Goal: Check status: Check status

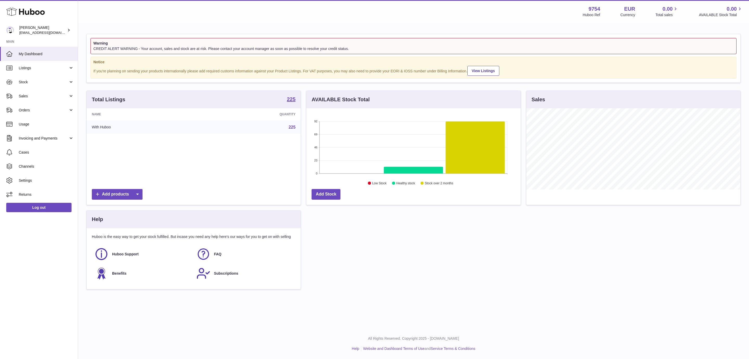
scroll to position [81, 214]
click at [58, 98] on span "Sales" at bounding box center [44, 96] width 50 height 5
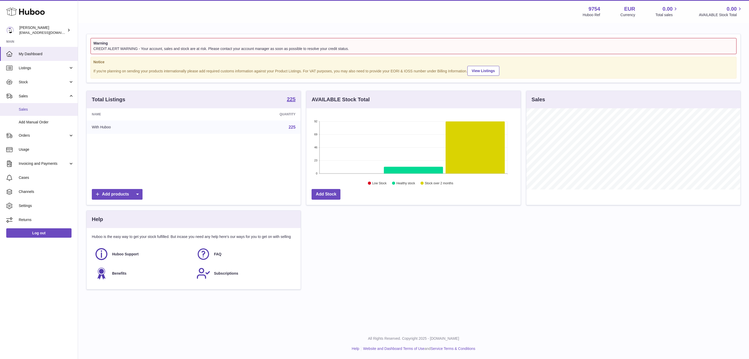
click at [42, 109] on span "Sales" at bounding box center [46, 109] width 55 height 5
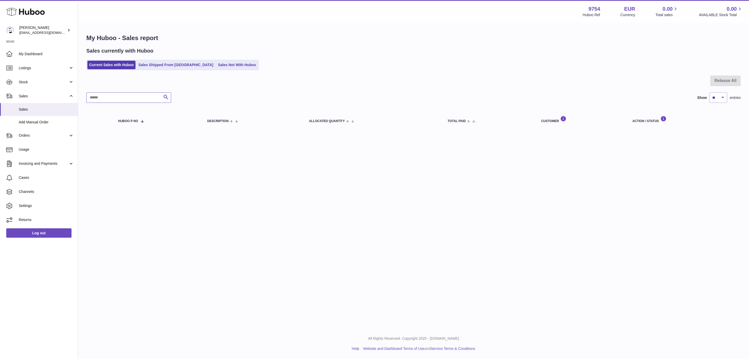
click at [115, 96] on input "text" at bounding box center [128, 97] width 85 height 10
paste input "********"
type input "********"
click at [147, 65] on link "Sales Shipped From [GEOGRAPHIC_DATA]" at bounding box center [176, 65] width 79 height 9
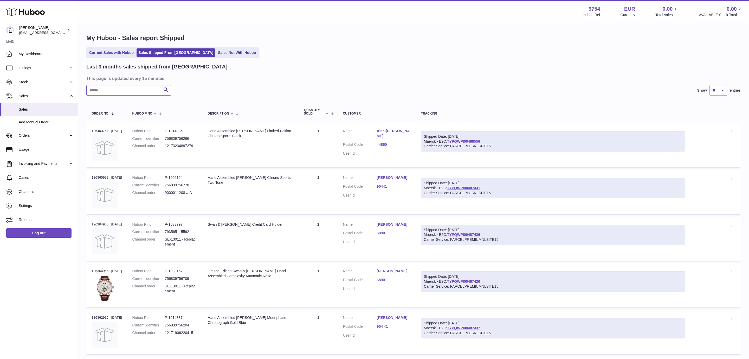
drag, startPoint x: 122, startPoint y: 86, endPoint x: 124, endPoint y: 90, distance: 4.4
click at [122, 87] on input "text" at bounding box center [128, 90] width 85 height 10
paste input "********"
type input "********"
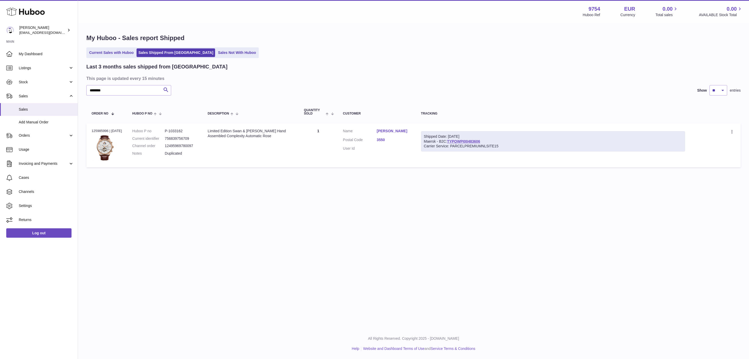
click at [394, 127] on td "Customer Name Ozan Gundogdu Postal Code 3550 User Id" at bounding box center [377, 145] width 78 height 44
click at [392, 128] on td "Customer Name Ozan Gundogdu Postal Code 3550 User Id" at bounding box center [377, 145] width 78 height 44
click at [394, 130] on link "Ozan Gundogdu" at bounding box center [394, 130] width 34 height 5
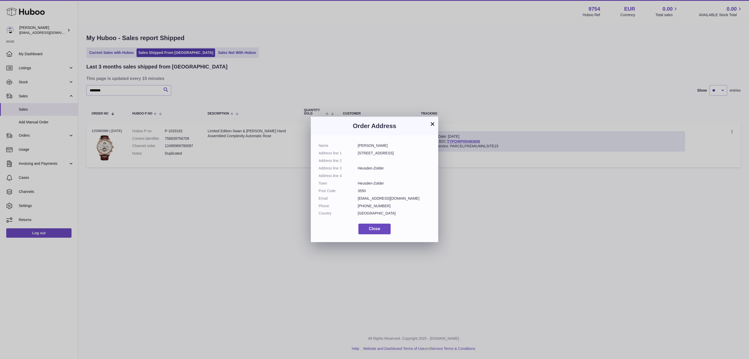
click at [481, 184] on div "× Order Address Name Ozan Gundogdu Address line 1 Kolderstraat 30 Address line …" at bounding box center [374, 179] width 749 height 359
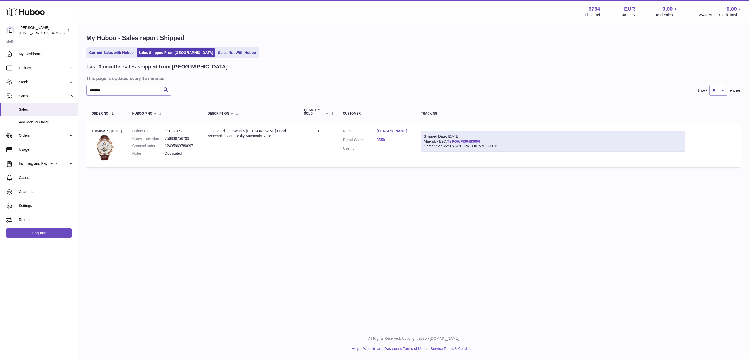
click at [477, 141] on link "TYPQWPI00483606" at bounding box center [463, 141] width 33 height 4
click at [731, 132] on icon at bounding box center [733, 132] width 6 height 5
click at [399, 131] on link "[PERSON_NAME]" at bounding box center [394, 130] width 34 height 5
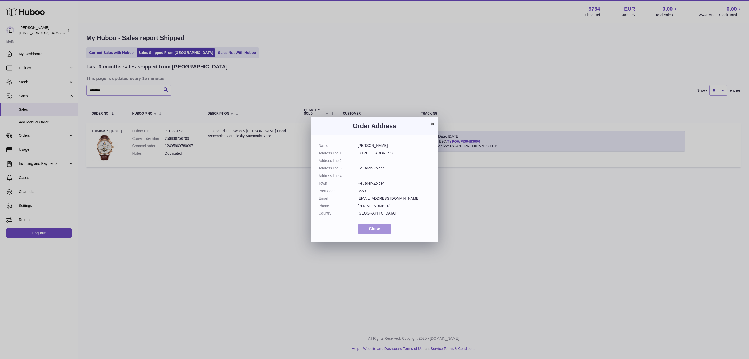
click at [382, 229] on button "Close" at bounding box center [374, 228] width 32 height 11
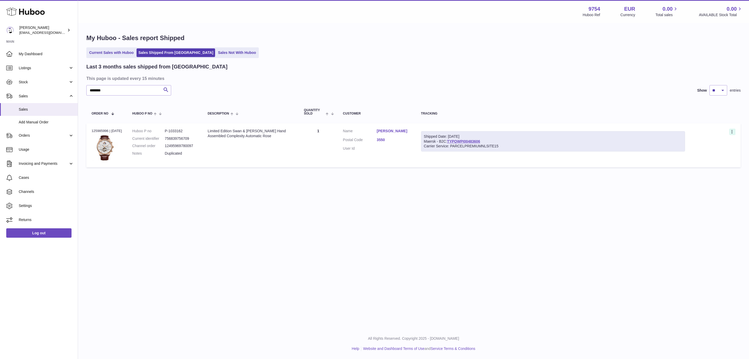
click at [733, 132] on icon at bounding box center [733, 132] width 6 height 5
click at [706, 153] on li "Duplicate Order" at bounding box center [710, 154] width 52 height 11
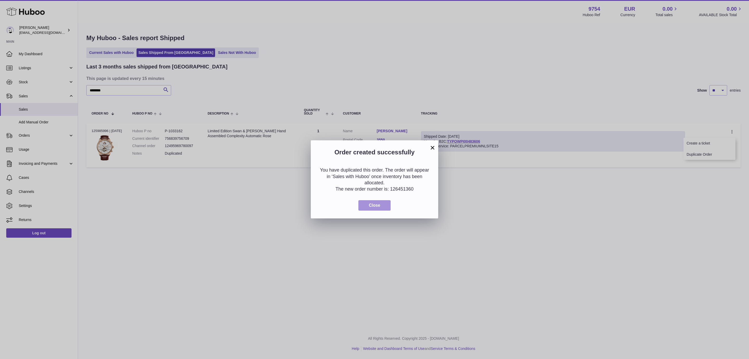
click at [372, 207] on span "Close" at bounding box center [374, 205] width 11 height 4
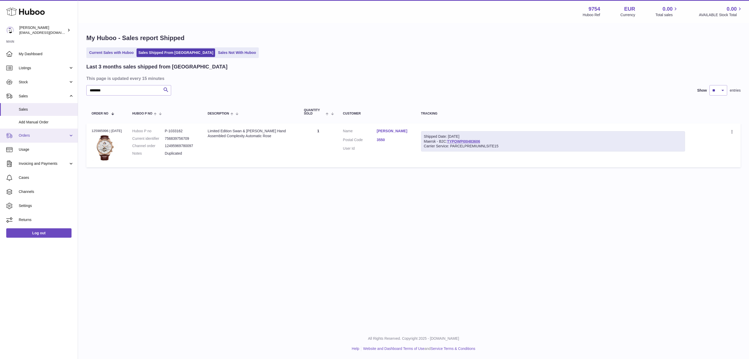
click at [34, 140] on link "Orders" at bounding box center [39, 135] width 78 height 14
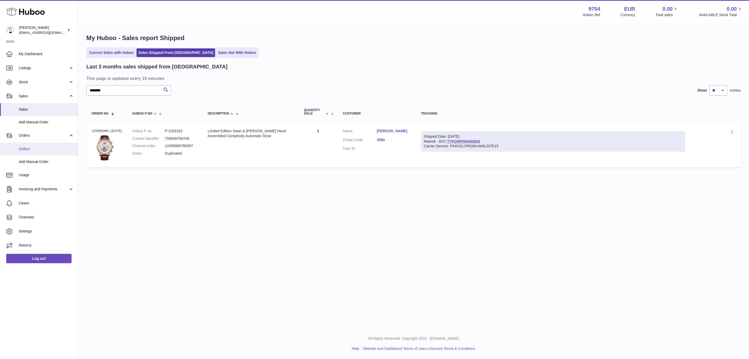
click at [28, 148] on span "Orders" at bounding box center [46, 148] width 55 height 5
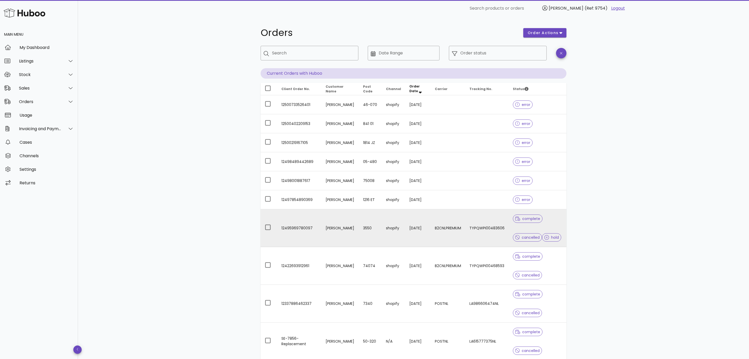
click at [474, 229] on td "TYPQWPI00483606" at bounding box center [486, 228] width 43 height 38
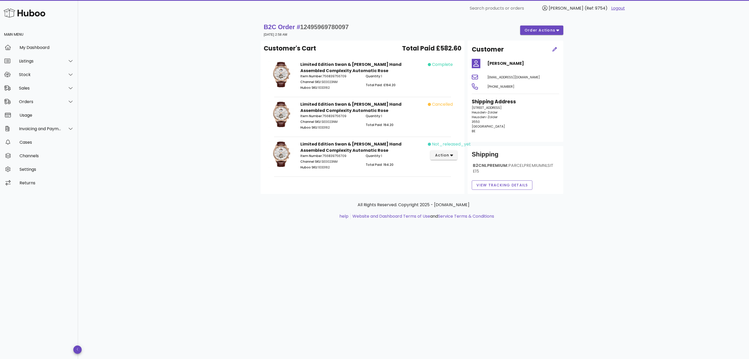
click at [345, 119] on div "Item Number: 756839756709 Channel SKU: SE0023NM Huboo SKU: 1033162" at bounding box center [329, 123] width 65 height 24
drag, startPoint x: 351, startPoint y: 26, endPoint x: 254, endPoint y: 27, distance: 96.8
click at [254, 27] on div "B2C Order # 12495969780097 06 October 2025 at 2:58 AM order actions Customer's …" at bounding box center [413, 126] width 331 height 219
copy strong "B2C Order # 12495969780097"
drag, startPoint x: 523, startPoint y: 65, endPoint x: 485, endPoint y: 66, distance: 37.7
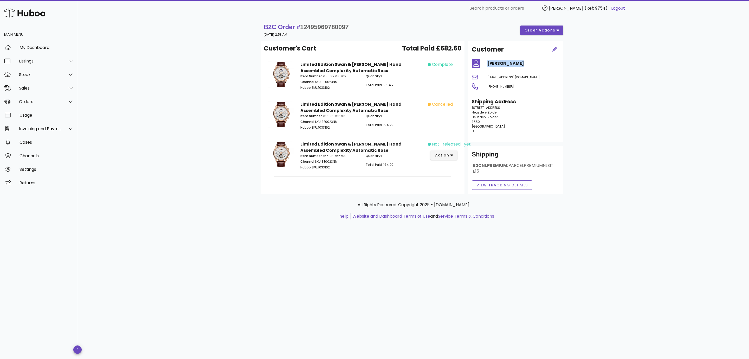
click at [485, 66] on div "Ozan Gundogdu" at bounding box center [523, 63] width 78 height 12
copy h4 "Ozan Gundogdu"
click at [37, 90] on div "Sales" at bounding box center [40, 88] width 42 height 5
click at [31, 98] on div "Sales" at bounding box center [46, 100] width 55 height 11
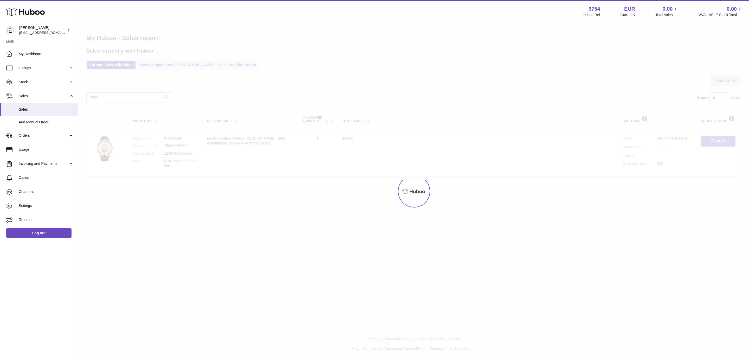
click at [174, 62] on div at bounding box center [413, 190] width 671 height 335
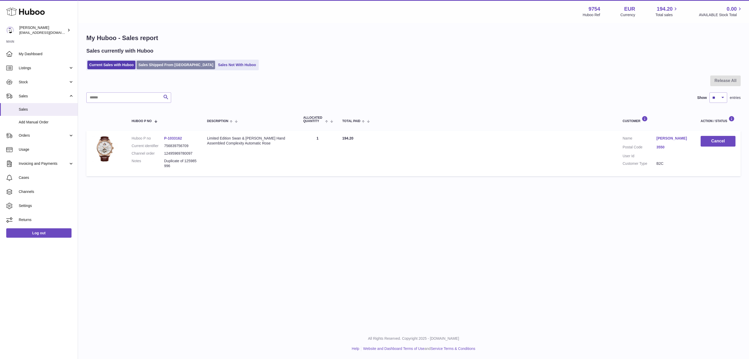
click at [154, 65] on link "Sales Shipped From [GEOGRAPHIC_DATA]" at bounding box center [176, 65] width 79 height 9
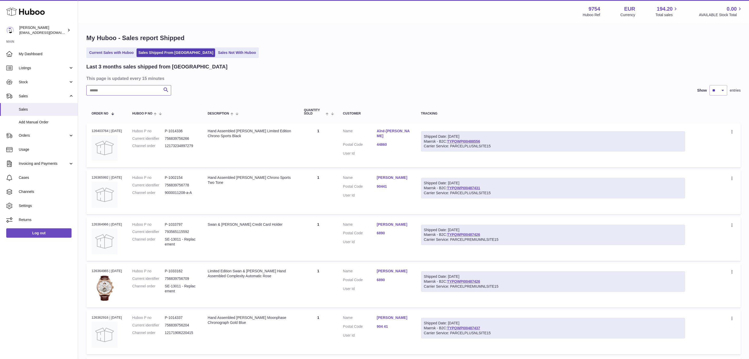
click at [148, 92] on input "text" at bounding box center [128, 90] width 85 height 10
paste input "******"
type input "******"
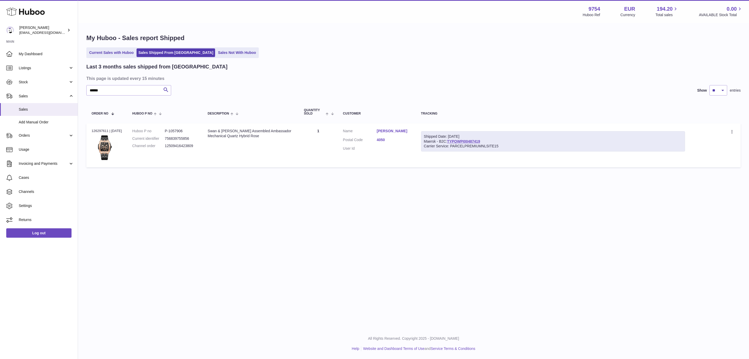
click at [474, 138] on div "Shipped Date: [DATE]" at bounding box center [553, 136] width 259 height 5
click at [475, 139] on div "Shipped Date: [DATE]" at bounding box center [553, 136] width 259 height 5
click at [476, 143] on link "TYPQWPI00487419" at bounding box center [463, 141] width 33 height 4
